Goal: Information Seeking & Learning: Learn about a topic

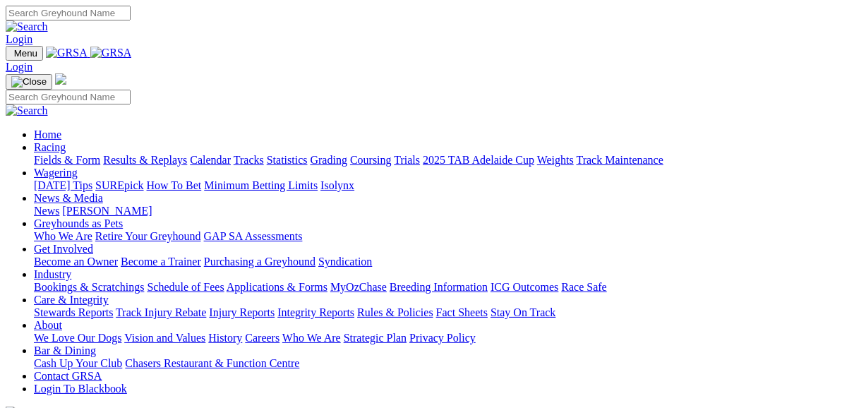
click at [62, 154] on link "Fields & Form" at bounding box center [67, 160] width 66 height 12
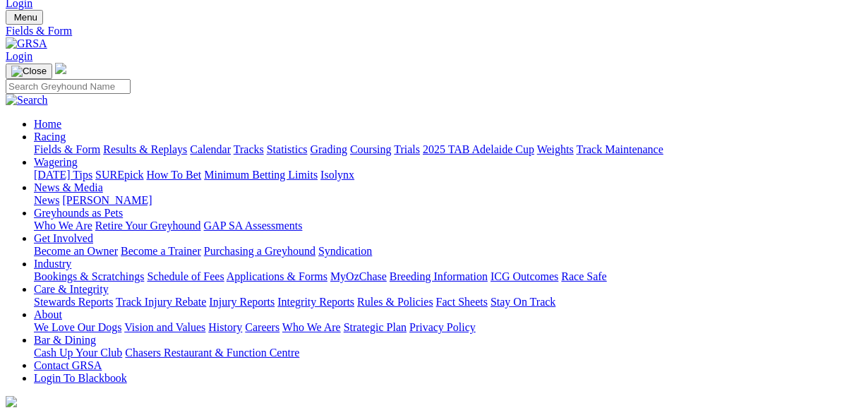
scroll to position [56, 0]
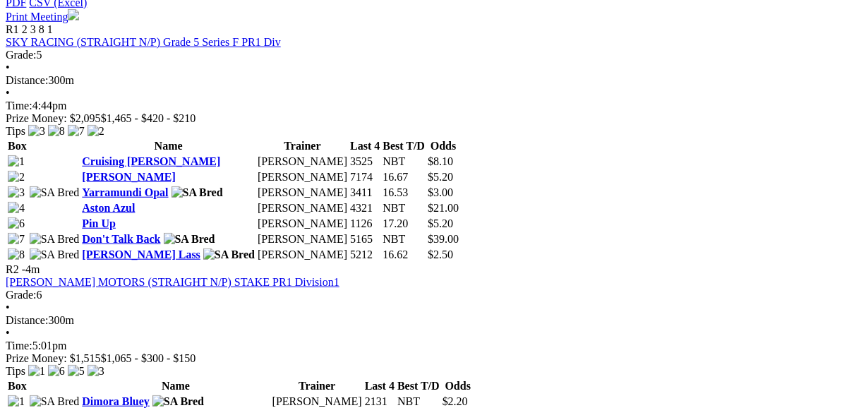
scroll to position [678, 0]
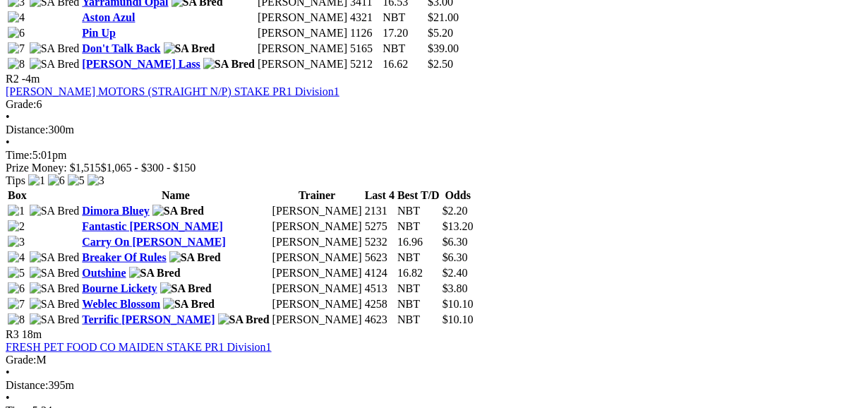
scroll to position [960, 0]
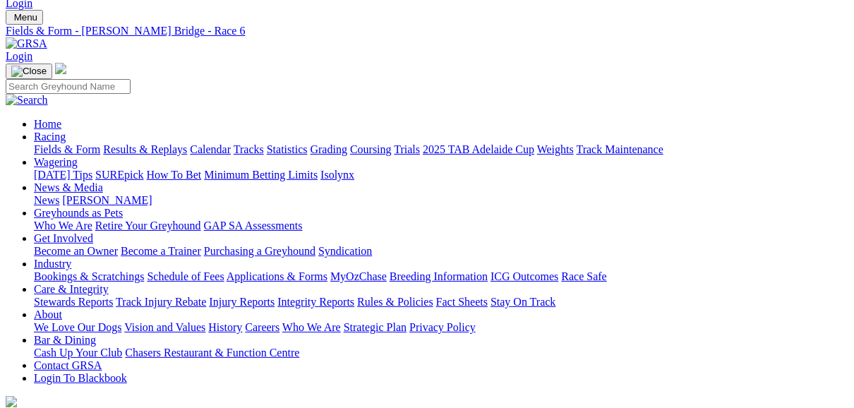
scroll to position [56, 0]
